Goal: Information Seeking & Learning: Learn about a topic

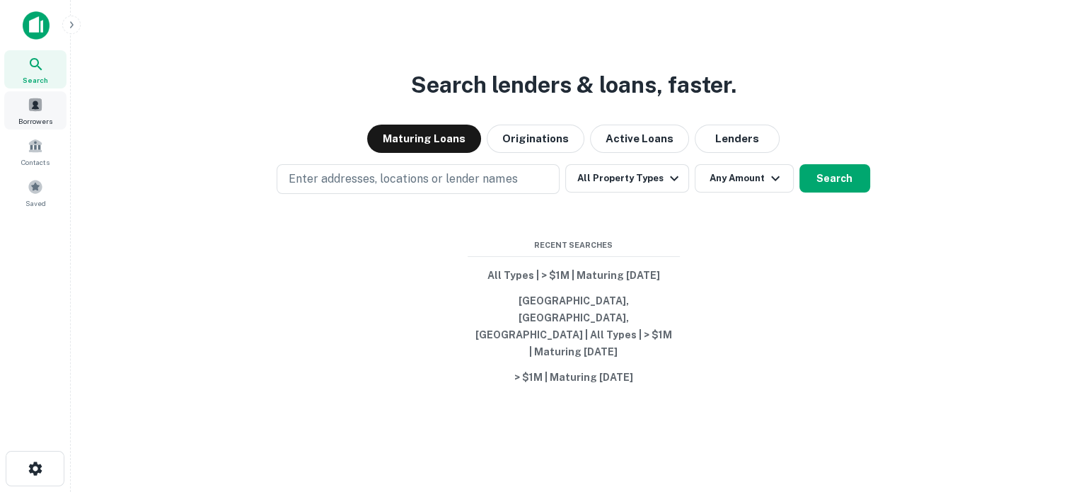
click at [51, 115] on span "Borrowers" at bounding box center [35, 120] width 34 height 11
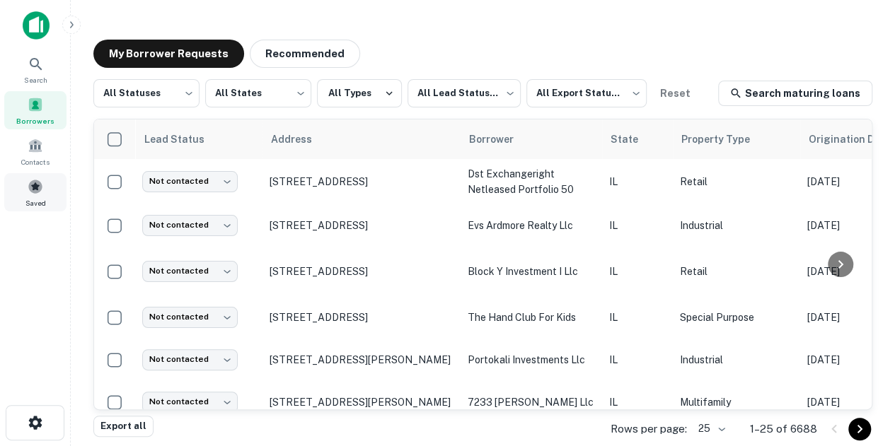
click at [52, 187] on div "Saved" at bounding box center [35, 192] width 62 height 38
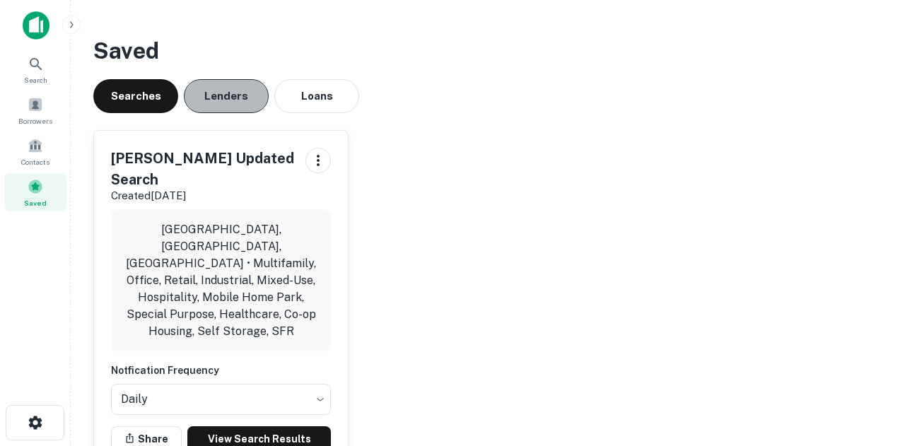
click at [195, 105] on button "Lenders" at bounding box center [226, 96] width 85 height 34
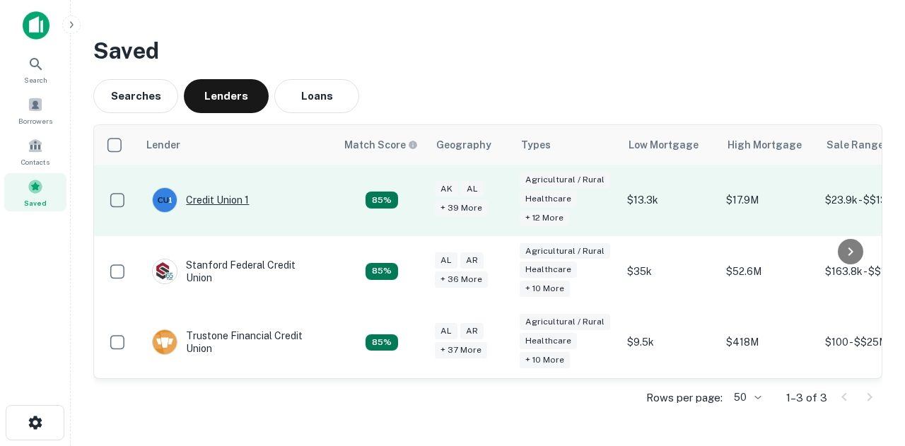
click at [221, 209] on div "Credit Union 1" at bounding box center [200, 199] width 97 height 25
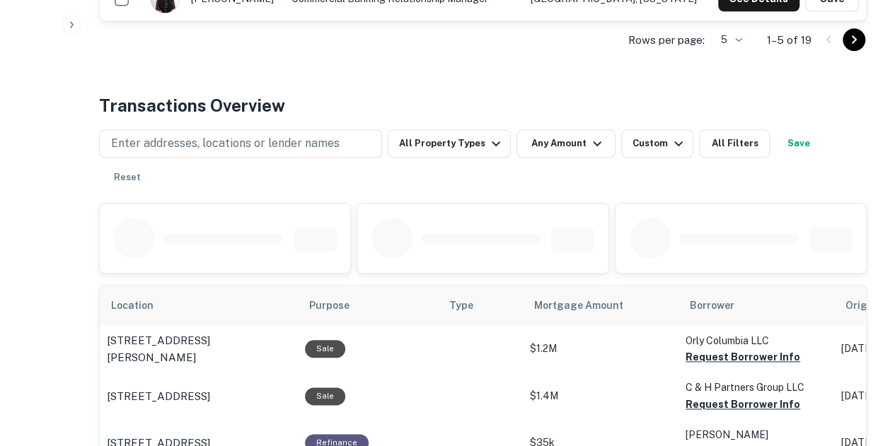
scroll to position [707, 0]
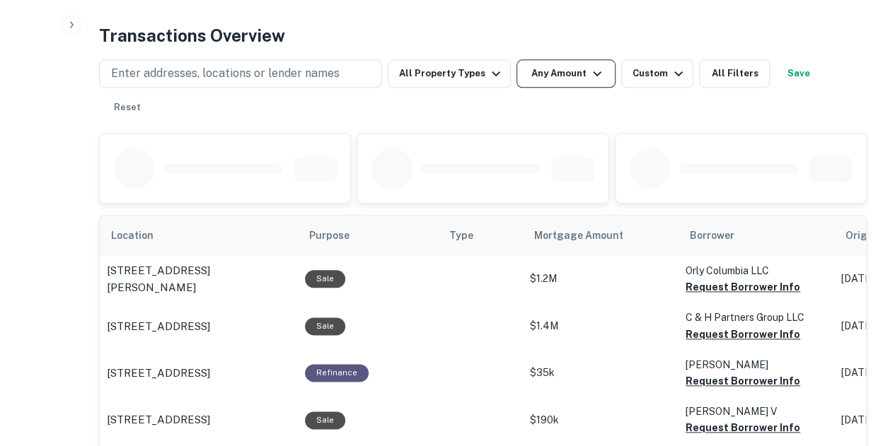
click at [557, 77] on button "Any Amount" at bounding box center [565, 73] width 99 height 28
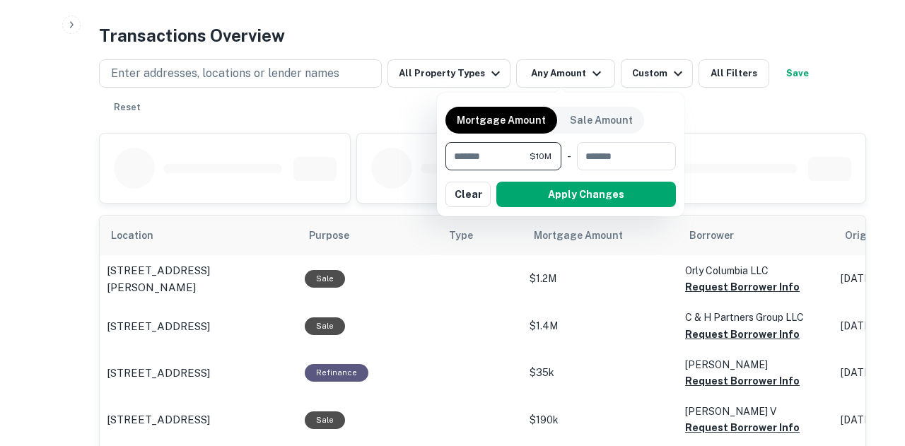
type input "*******"
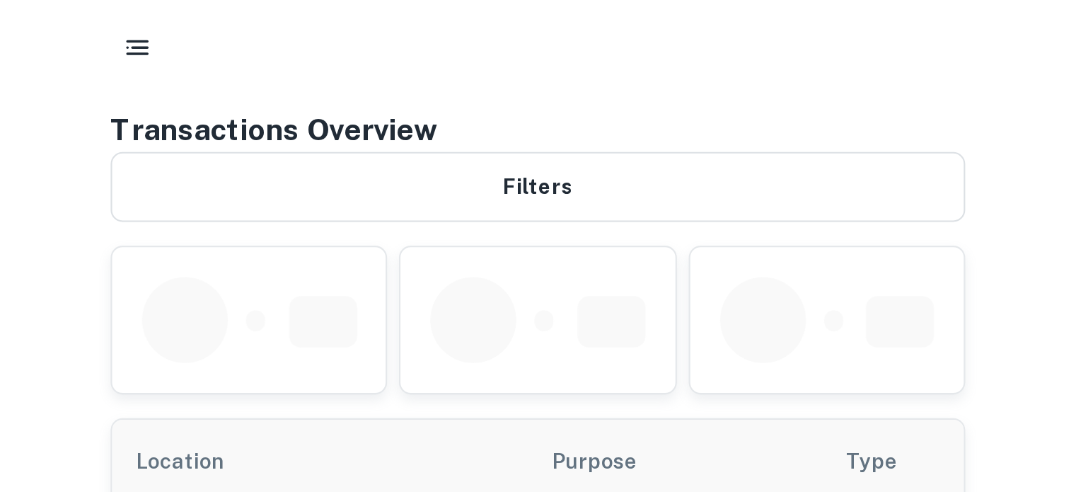
scroll to position [740, 0]
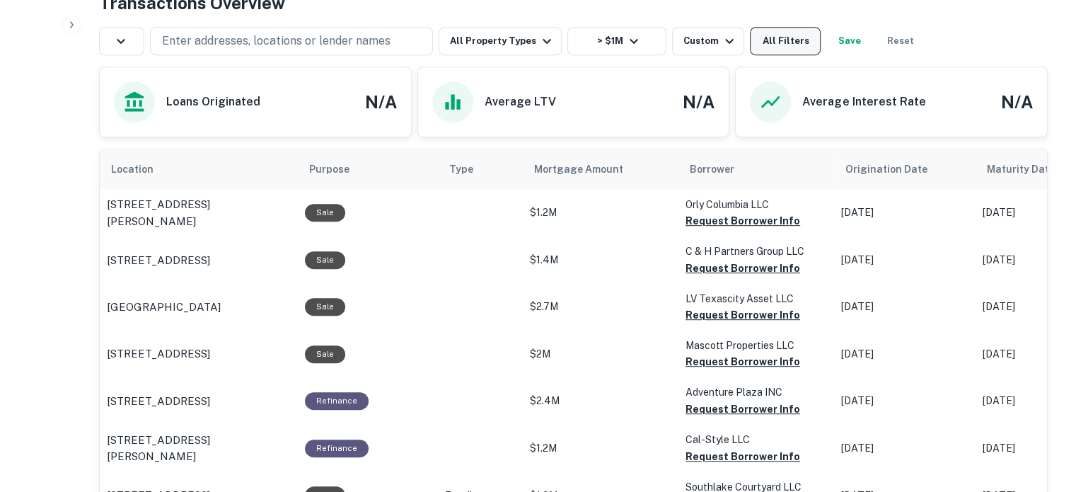
click at [759, 44] on button "All Filters" at bounding box center [785, 41] width 71 height 28
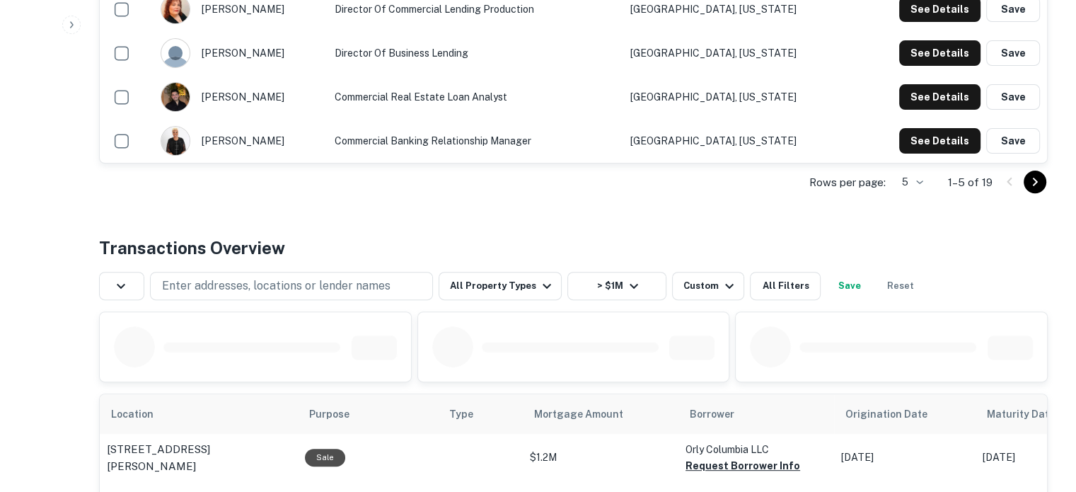
scroll to position [566, 0]
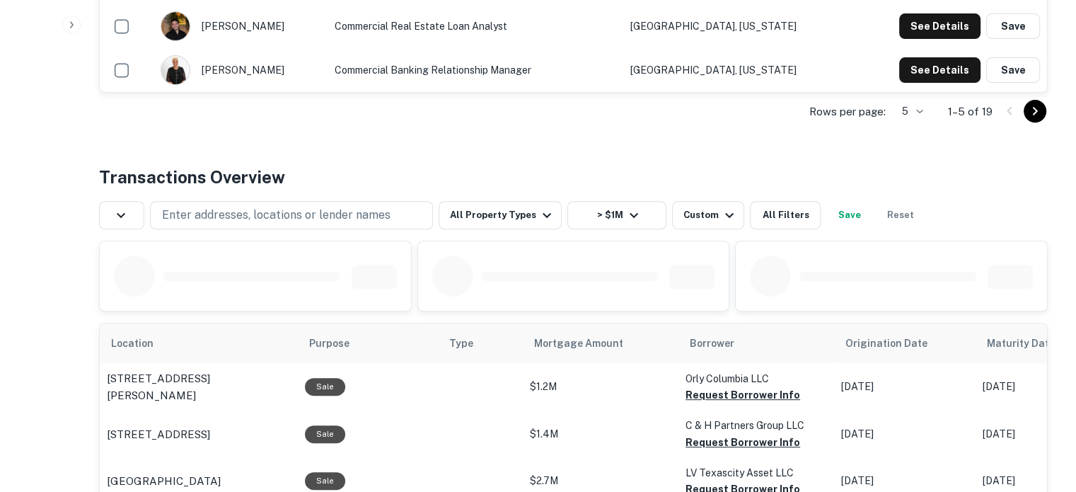
click at [702, 198] on div "Enter addresses, locations or lender names All Property Types > $1M Custom All …" at bounding box center [573, 210] width 948 height 40
click at [693, 207] on div "Custom" at bounding box center [710, 215] width 54 height 17
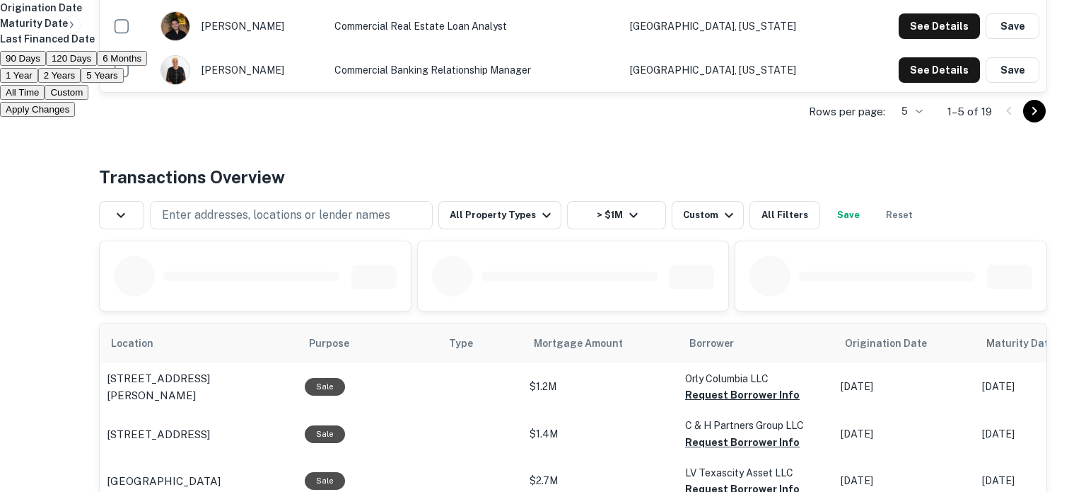
click at [38, 83] on button "1 Year" at bounding box center [19, 75] width 38 height 15
click at [554, 117] on div "Apply Changes" at bounding box center [543, 108] width 1086 height 17
click at [75, 117] on button "Apply Changes" at bounding box center [37, 109] width 75 height 15
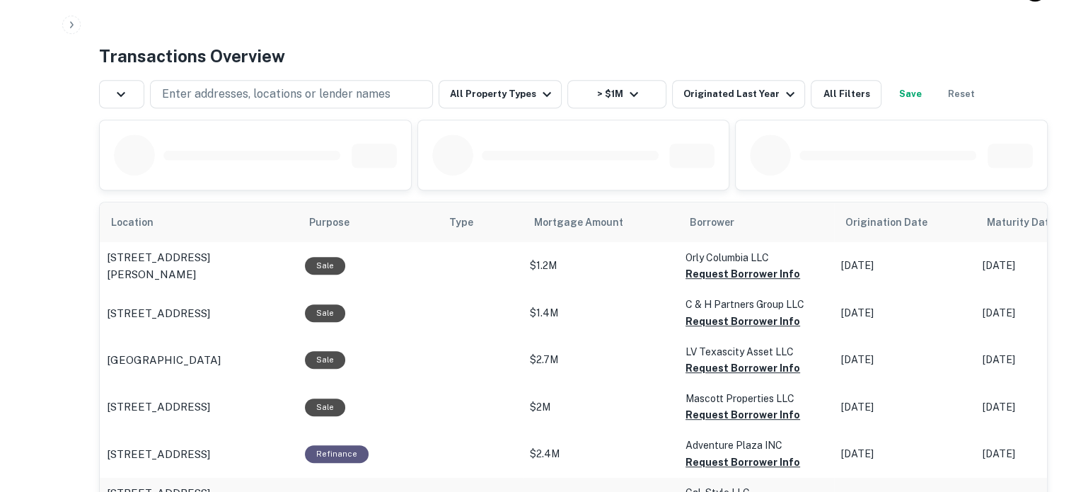
scroll to position [678, 0]
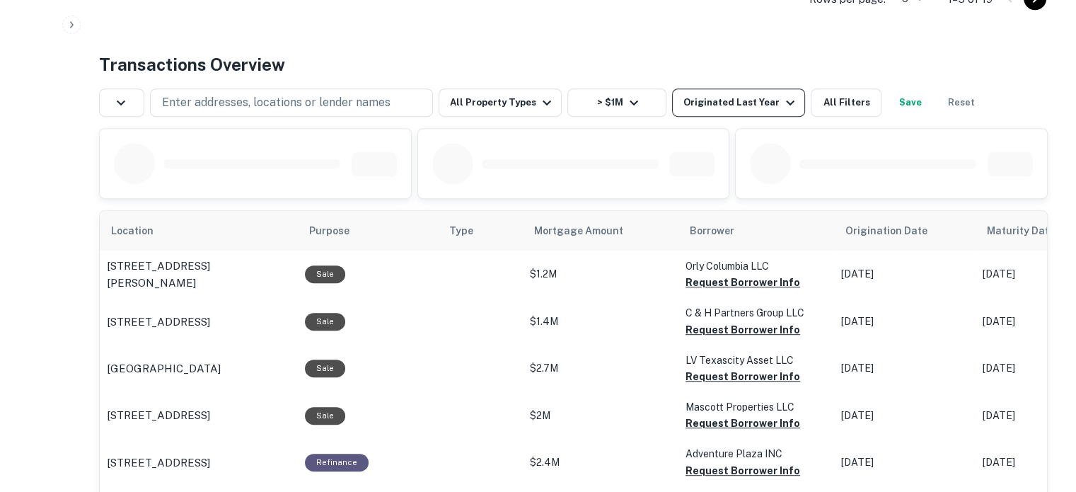
click at [669, 103] on div "Enter addresses, locations or lender names All Property Types > $1M Originated …" at bounding box center [541, 102] width 884 height 28
click at [717, 105] on div "Originated Last Year" at bounding box center [740, 102] width 115 height 17
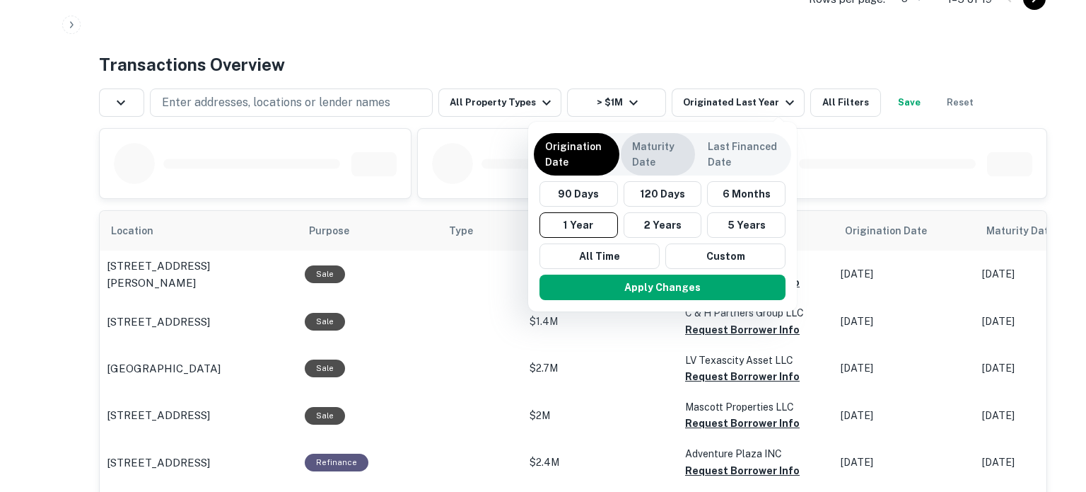
click at [643, 132] on div "Origination Date Maturity Date Last Financed Date 90 Days 120 Days 6 Months 1 Y…" at bounding box center [662, 217] width 269 height 190
click at [628, 156] on div "Maturity Date" at bounding box center [658, 154] width 74 height 42
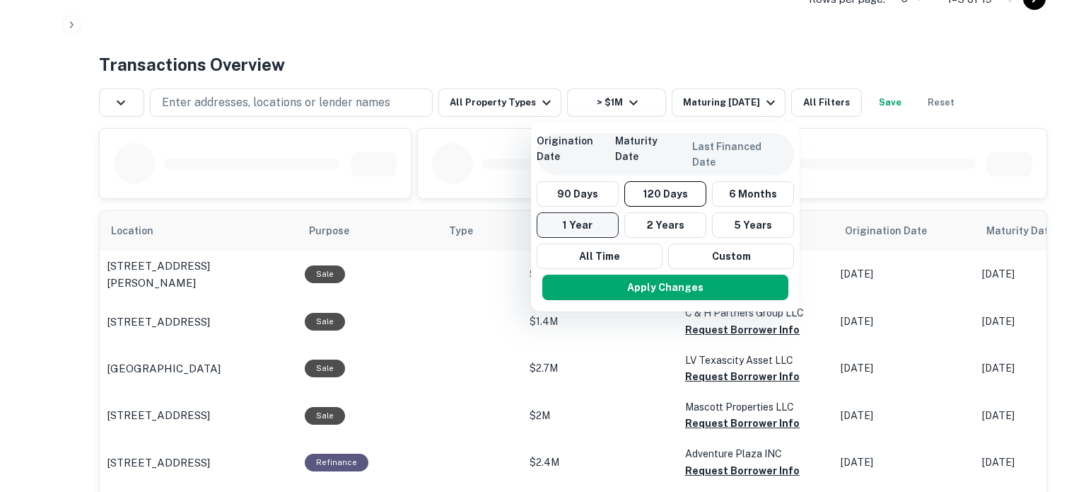
click at [591, 234] on button "1 Year" at bounding box center [578, 224] width 82 height 25
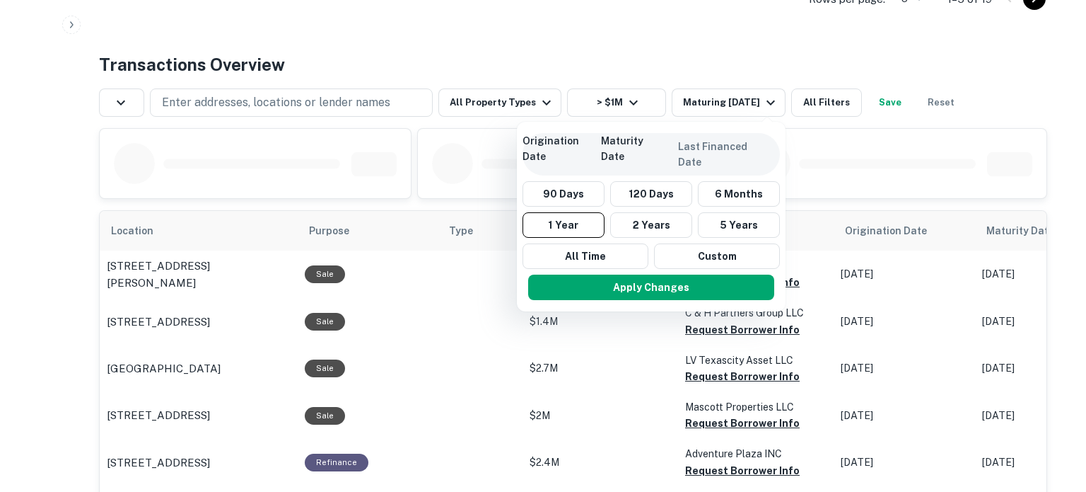
click at [625, 305] on div "Origination Date Maturity Date Last Financed Date 90 Days 120 Days 6 Months 1 Y…" at bounding box center [651, 217] width 269 height 190
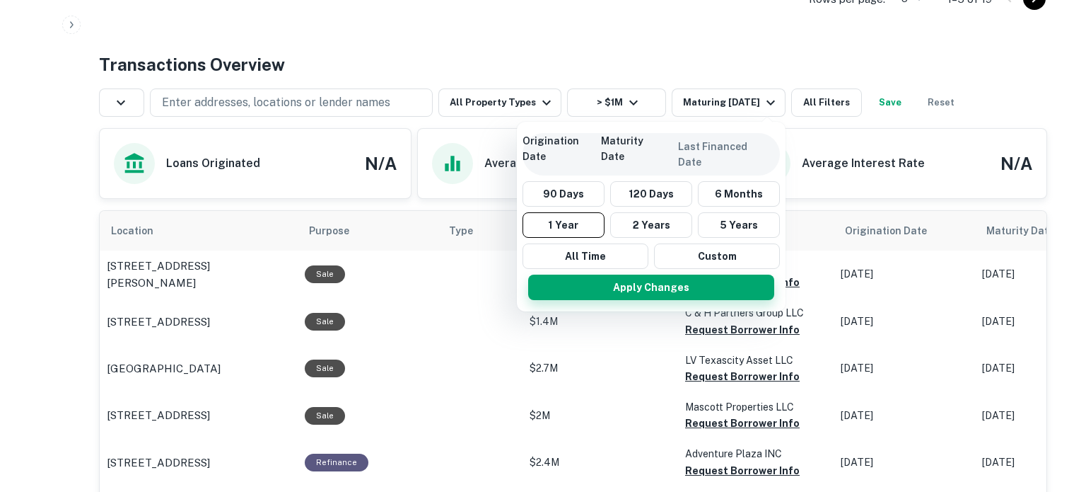
click at [638, 281] on button "Apply Changes" at bounding box center [651, 286] width 246 height 25
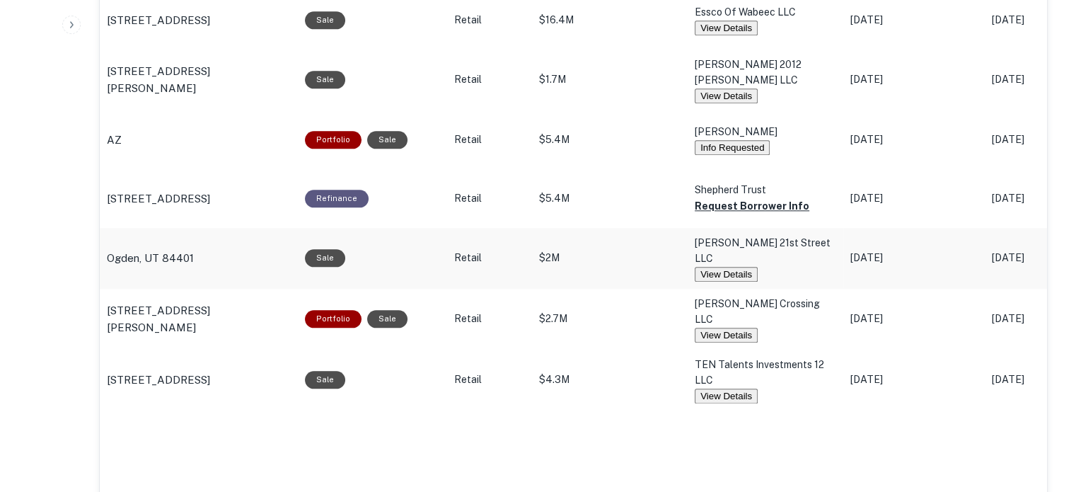
scroll to position [1702, 0]
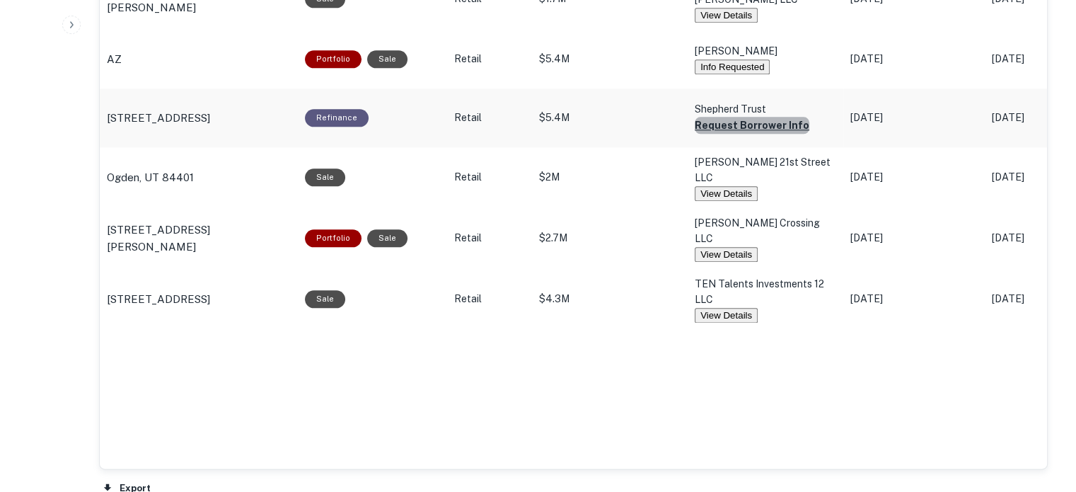
click at [759, 134] on button "Request Borrower Info" at bounding box center [752, 125] width 115 height 17
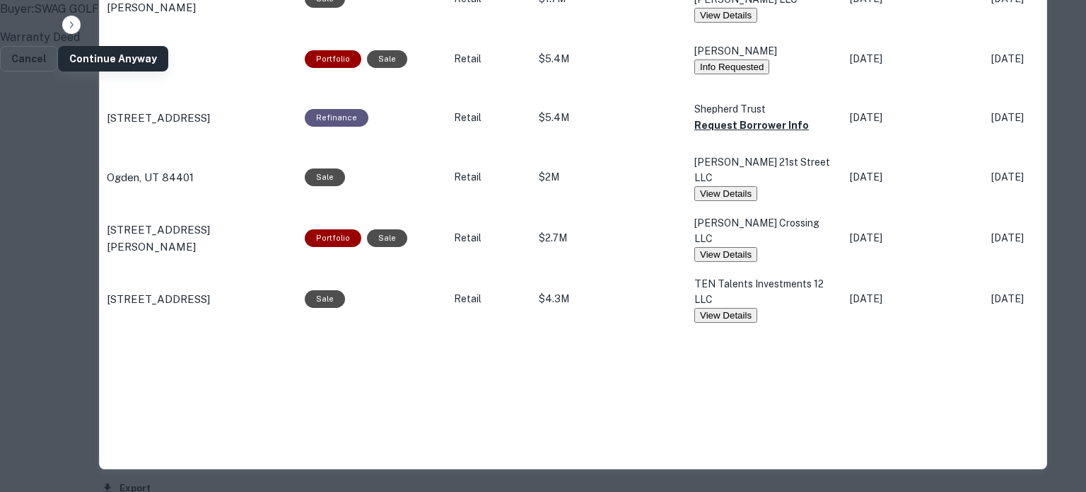
click at [168, 71] on button "Continue Anyway" at bounding box center [113, 58] width 110 height 25
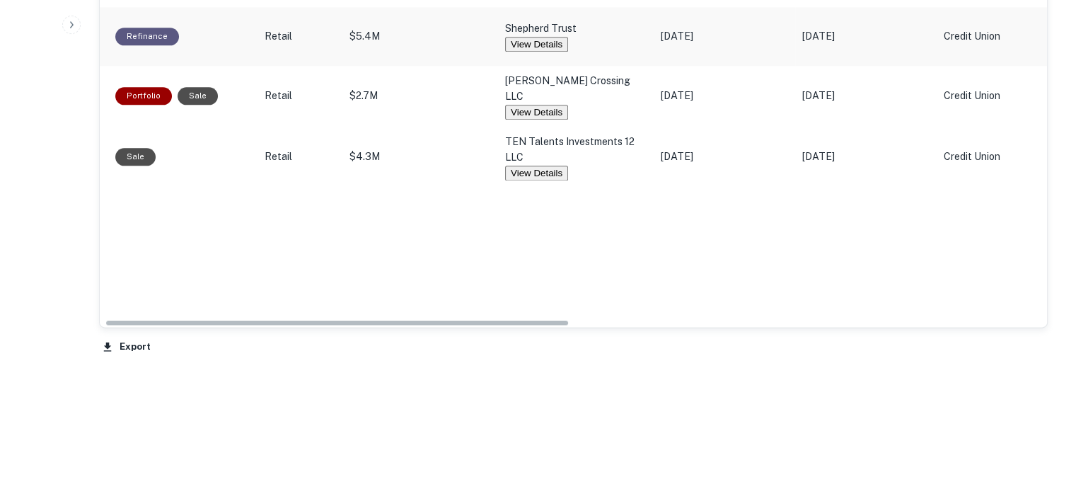
scroll to position [0, 0]
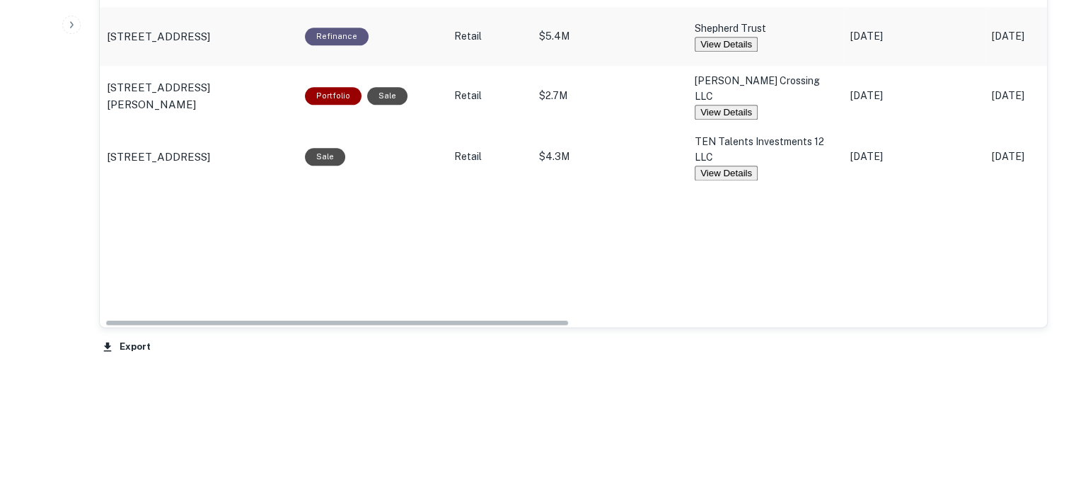
drag, startPoint x: 786, startPoint y: 331, endPoint x: 325, endPoint y: 180, distance: 485.1
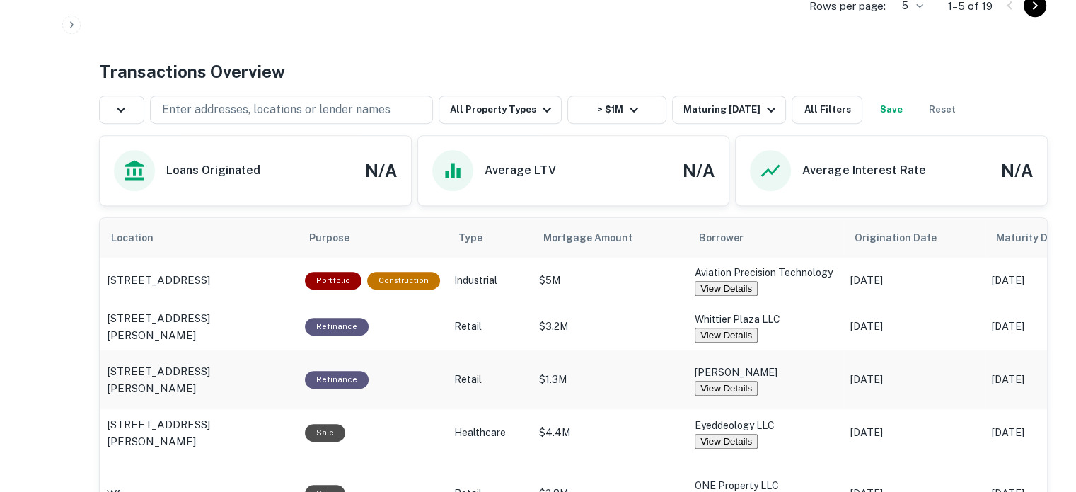
scroll to position [500, 0]
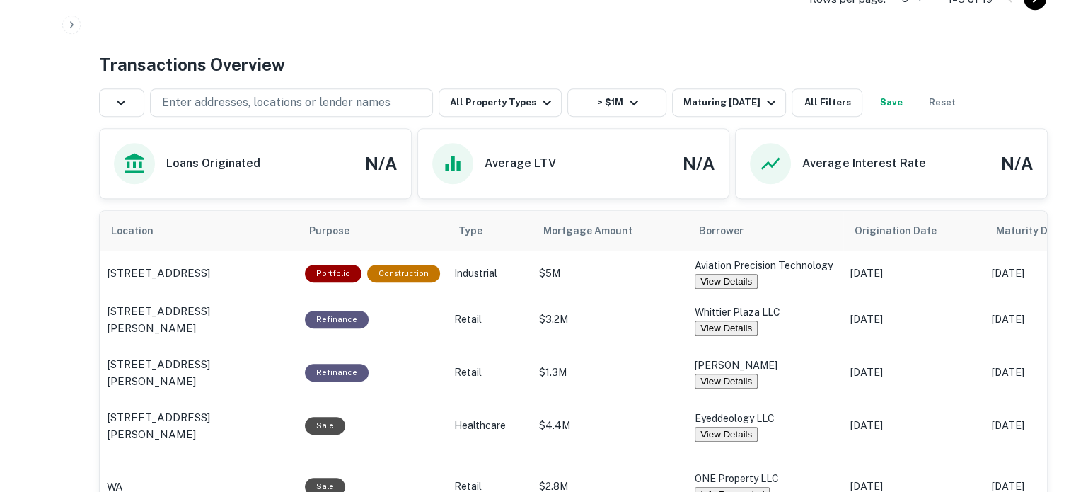
scroll to position [749, 0]
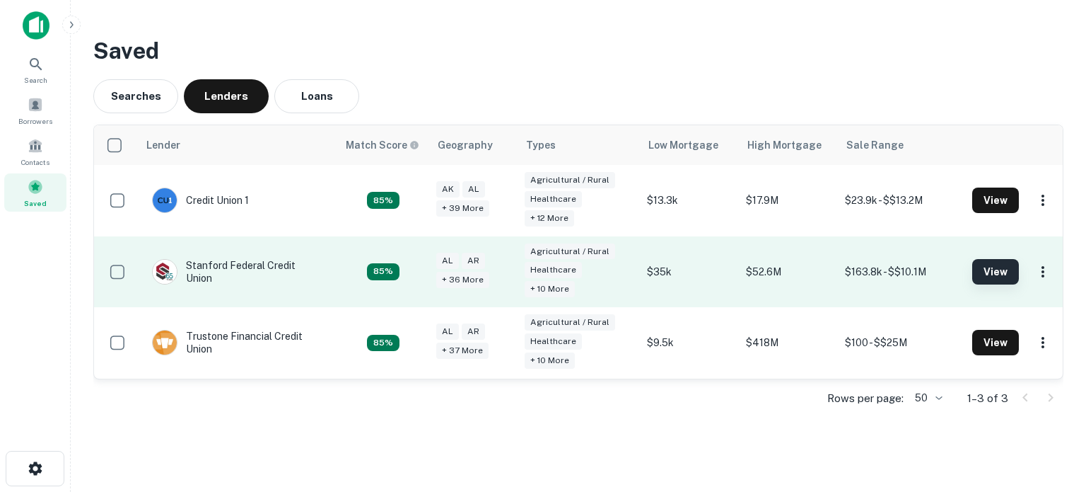
click at [905, 281] on button "View" at bounding box center [995, 271] width 47 height 25
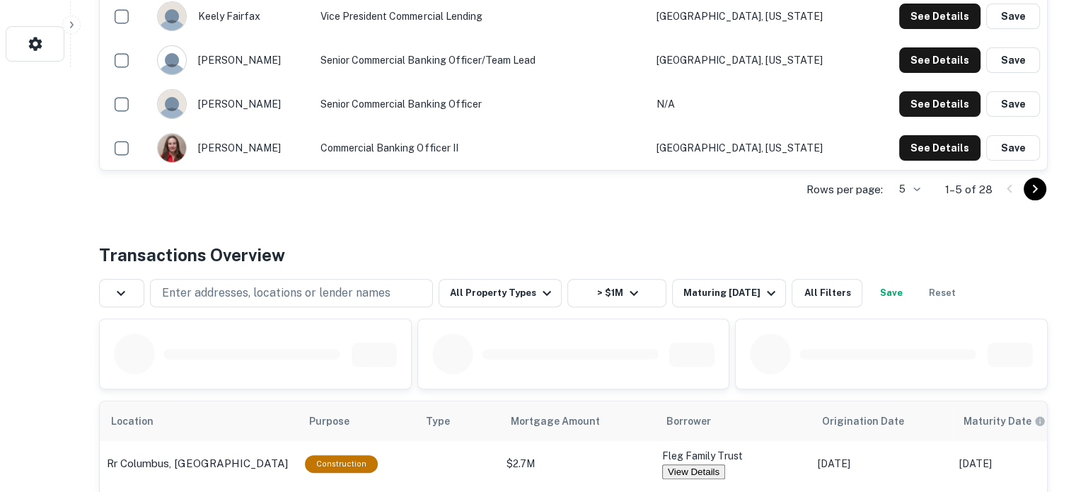
drag, startPoint x: 836, startPoint y: 252, endPoint x: 252, endPoint y: 257, distance: 583.5
click at [252, 209] on div "Rows per page: 5 * 1–5 of 28" at bounding box center [573, 189] width 948 height 38
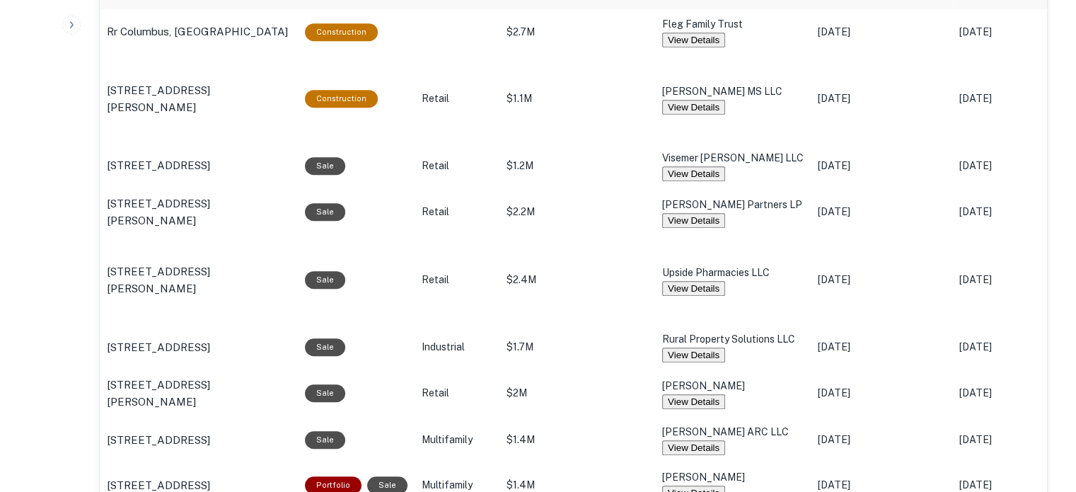
scroll to position [627, 0]
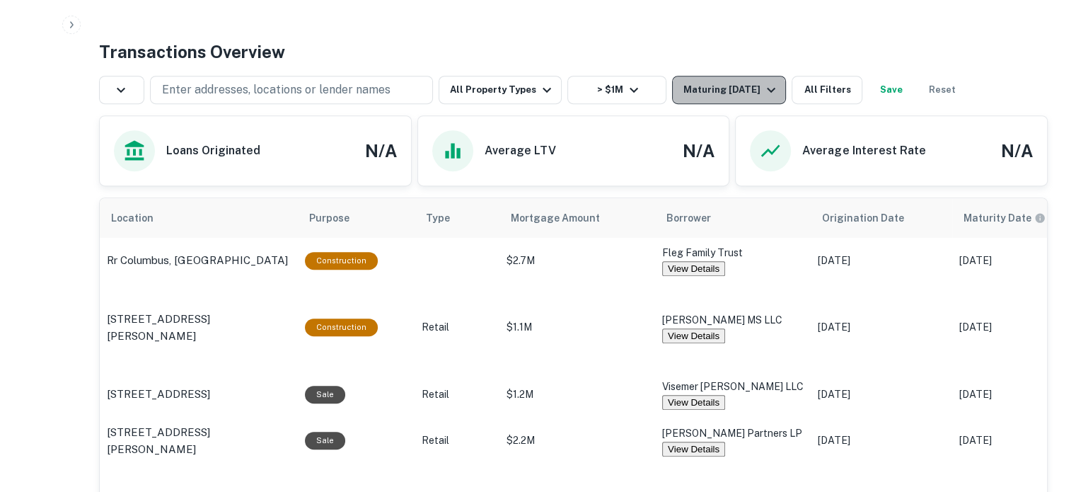
click at [694, 98] on div "Maturing [DATE]" at bounding box center [731, 89] width 96 height 17
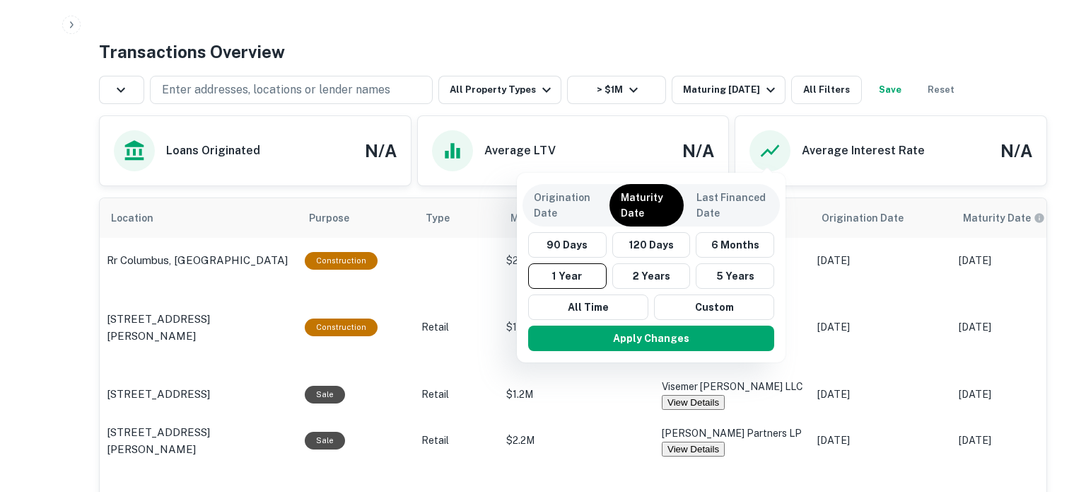
click at [651, 121] on div at bounding box center [543, 246] width 1086 height 492
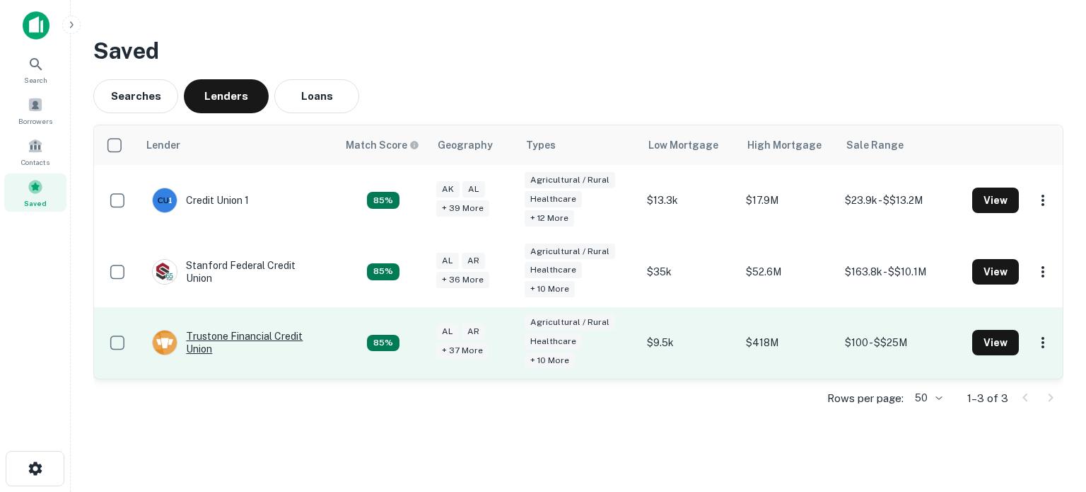
click at [207, 336] on div "Trustone Financial Credit Union" at bounding box center [237, 342] width 171 height 25
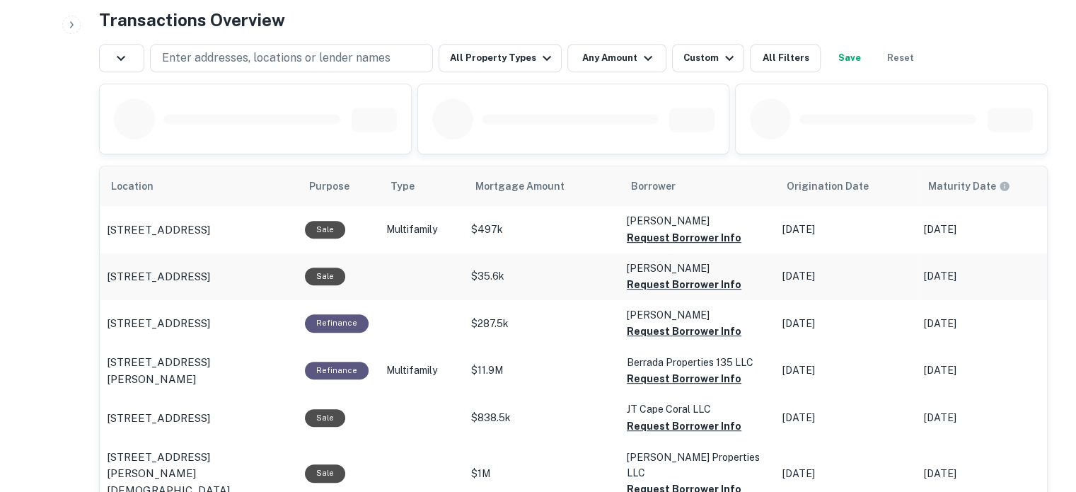
scroll to position [466, 0]
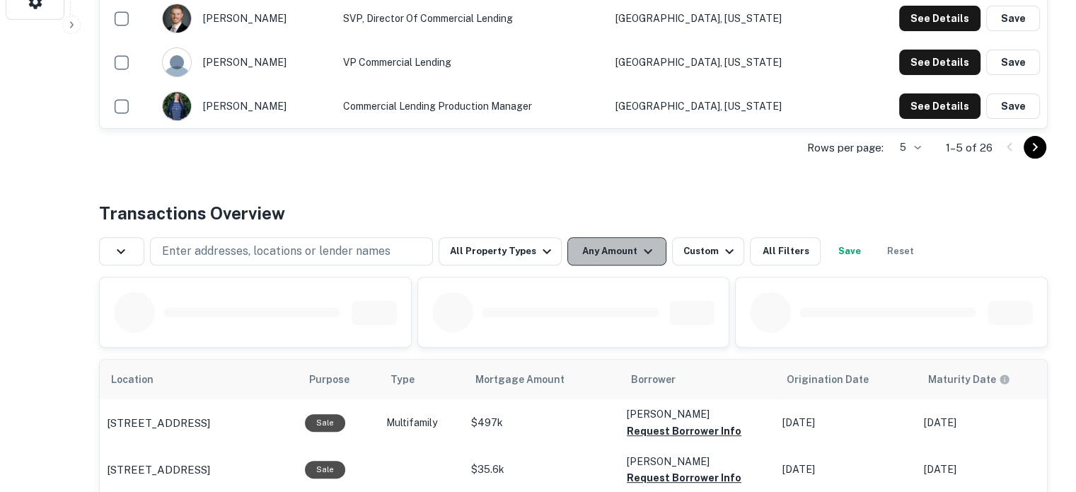
click at [591, 265] on button "Any Amount" at bounding box center [616, 251] width 99 height 28
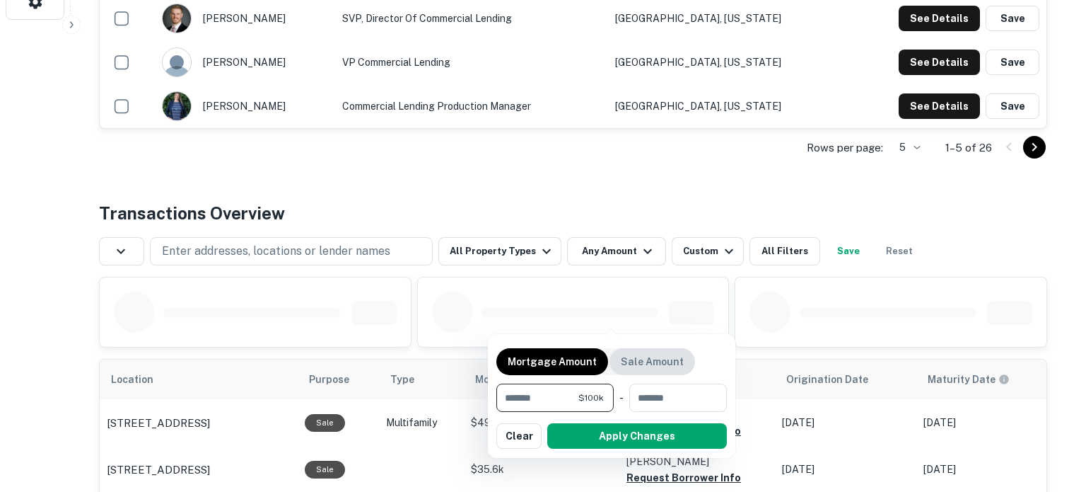
type input "*******"
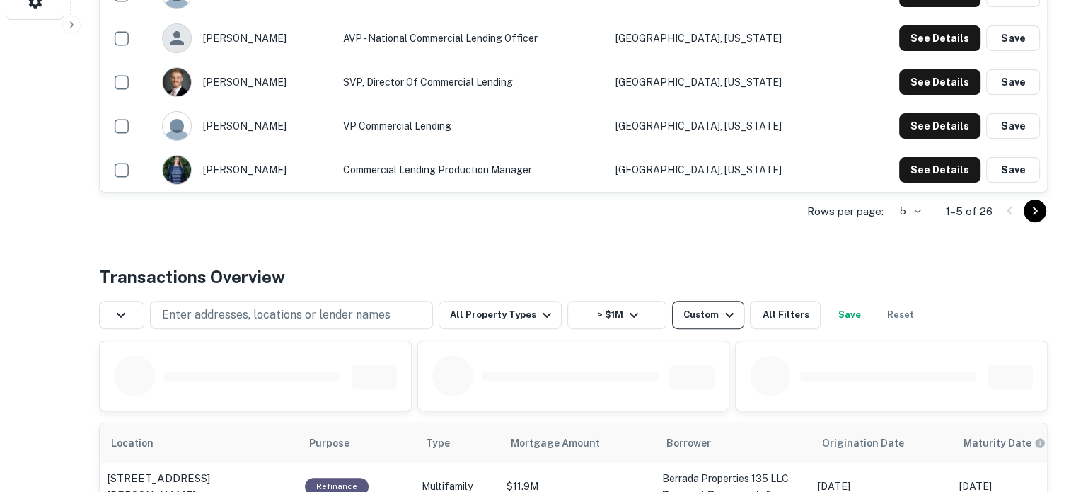
click at [712, 308] on div "Custom" at bounding box center [710, 314] width 54 height 17
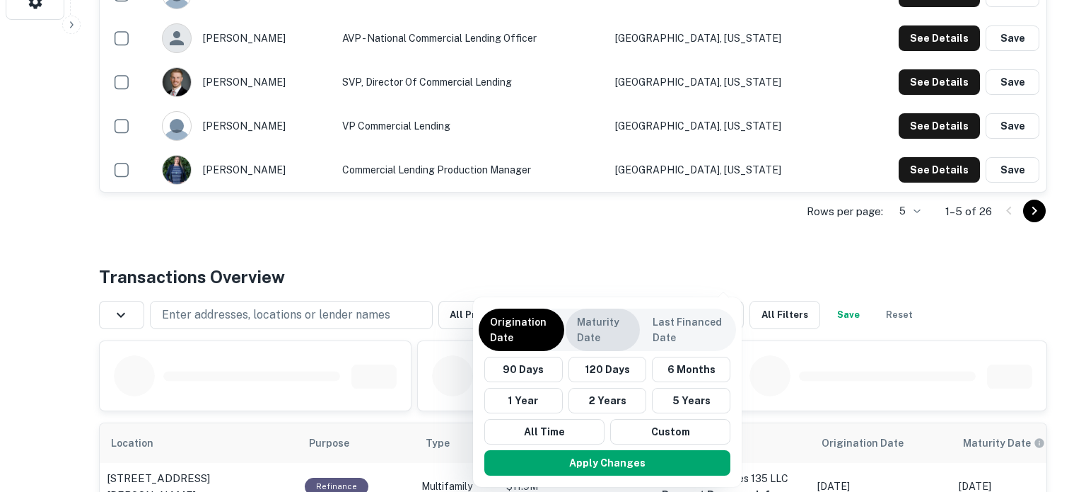
click at [571, 327] on div "Maturity Date" at bounding box center [603, 329] width 74 height 42
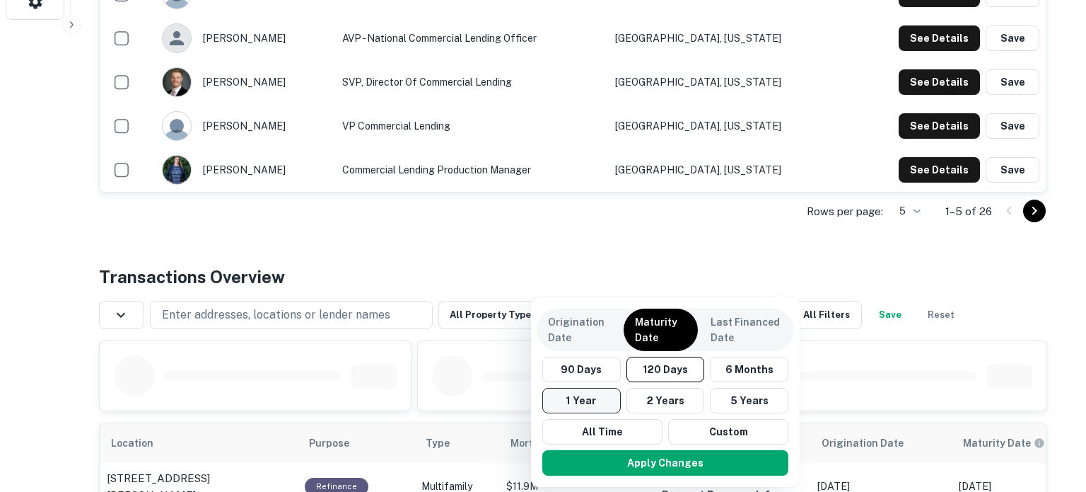
click at [593, 399] on button "1 Year" at bounding box center [581, 400] width 79 height 25
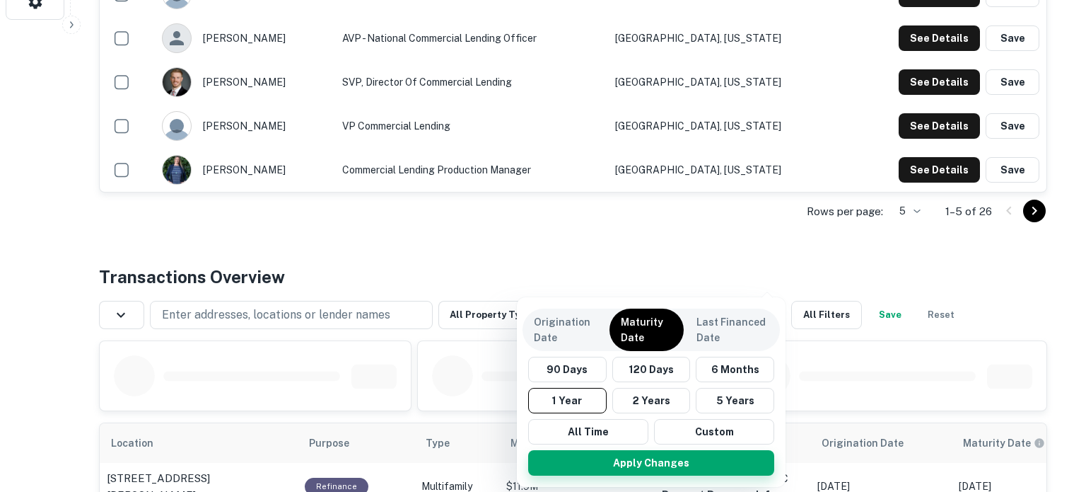
click at [632, 446] on button "Apply Changes" at bounding box center [651, 462] width 246 height 25
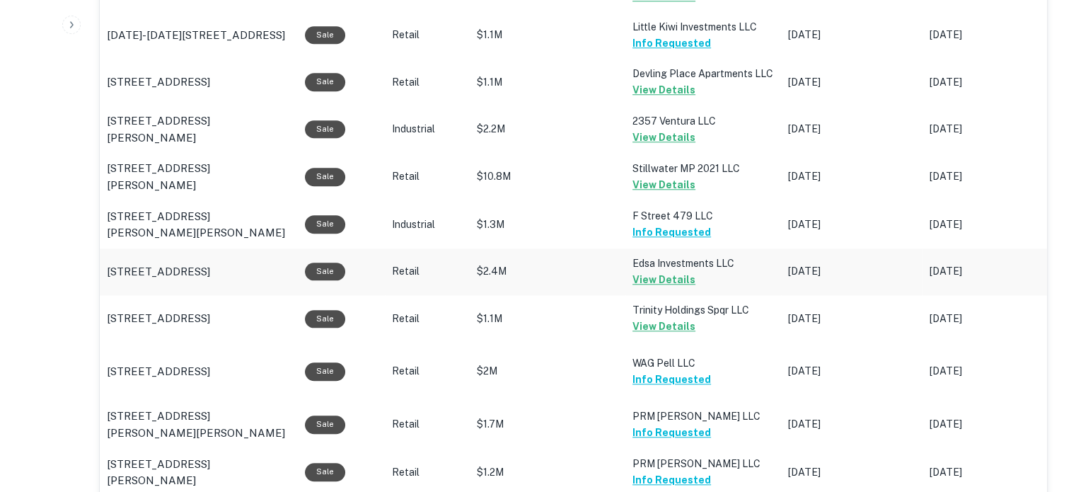
scroll to position [1456, 0]
